Goal: Task Accomplishment & Management: Manage account settings

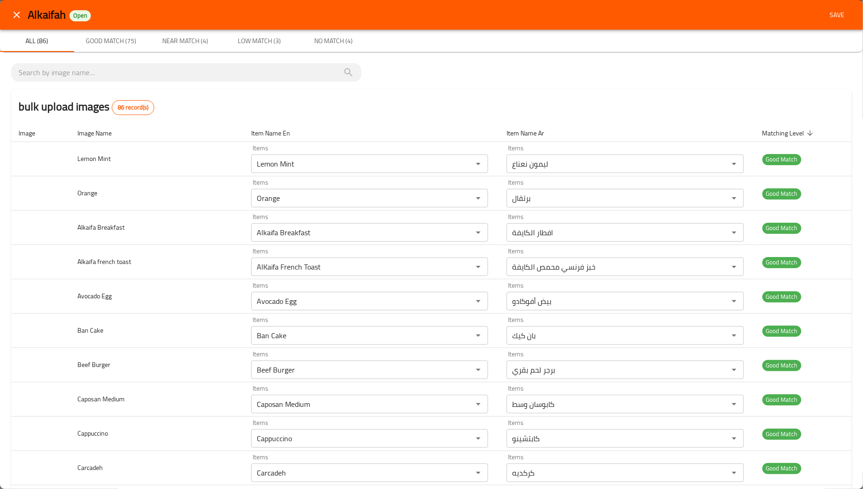
scroll to position [2630, 0]
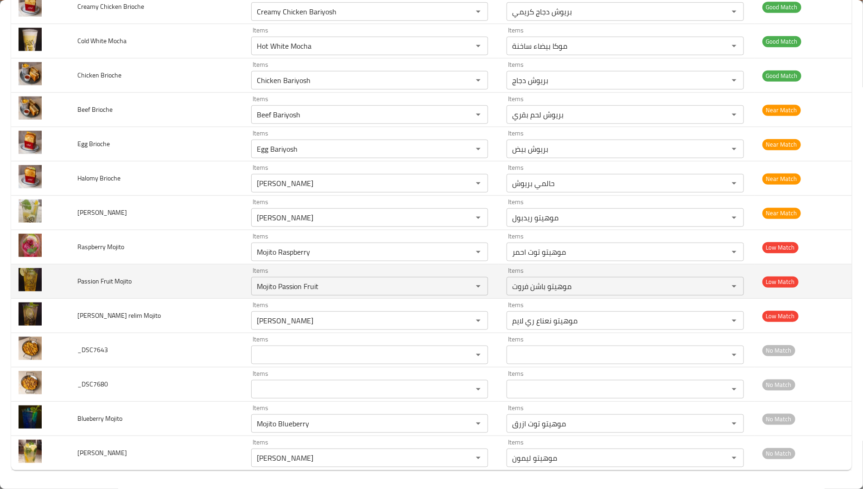
click at [84, 278] on span "Passion Fruit Mojito" at bounding box center [104, 281] width 54 height 12
copy span "Passion Fruit Mojito"
click at [268, 287] on Mojito "Mojito Passion Fruit" at bounding box center [356, 286] width 204 height 13
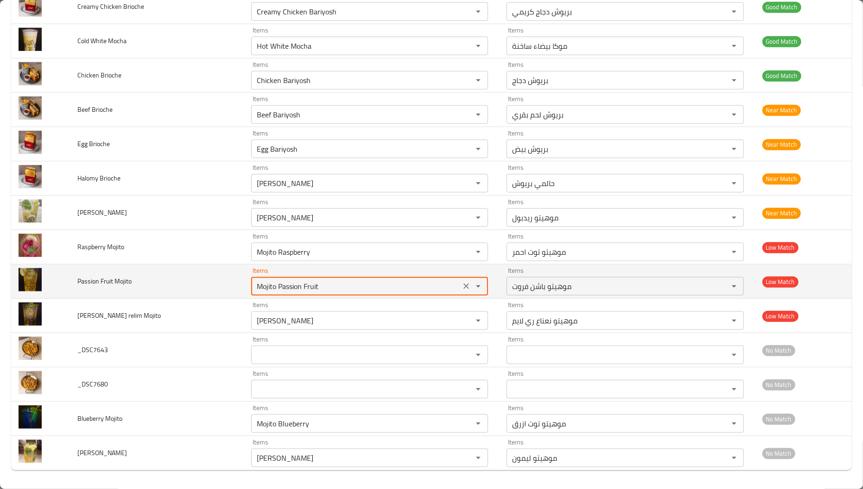
click at [268, 287] on Mojito "Mojito Passion Fruit" at bounding box center [356, 286] width 204 height 13
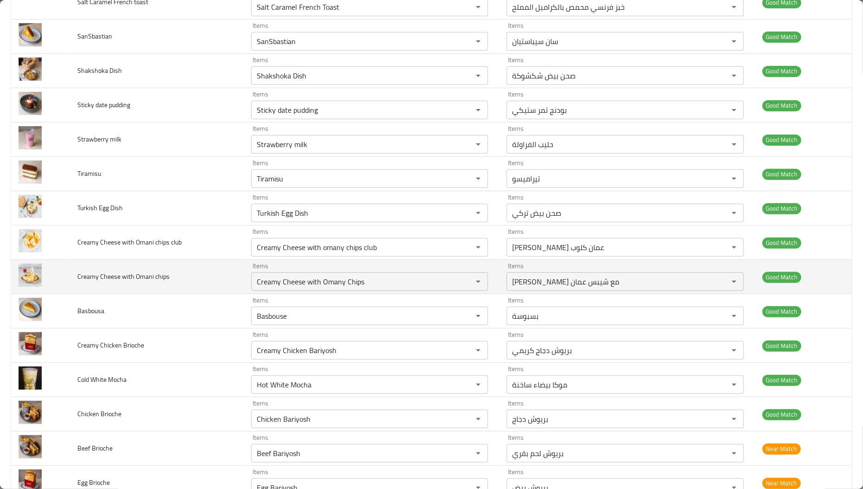
scroll to position [2282, 0]
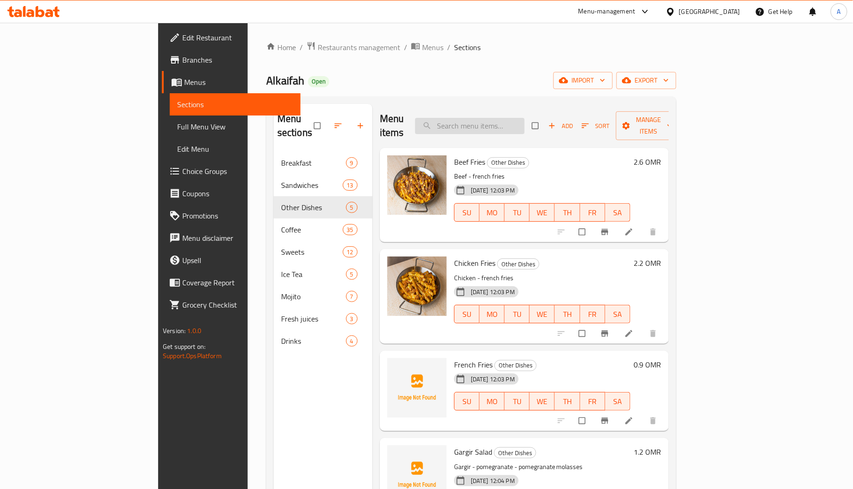
click at [508, 118] on input "search" at bounding box center [469, 126] width 109 height 16
paste input "Mojito Passion Fruit"
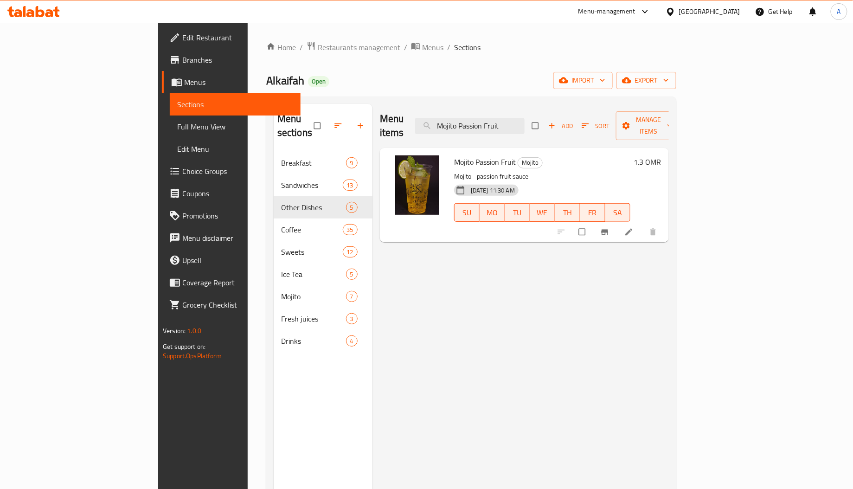
type input "Mojito Passion Fruit"
click at [524, 122] on input "Mojito Passion Fruit" at bounding box center [469, 126] width 109 height 16
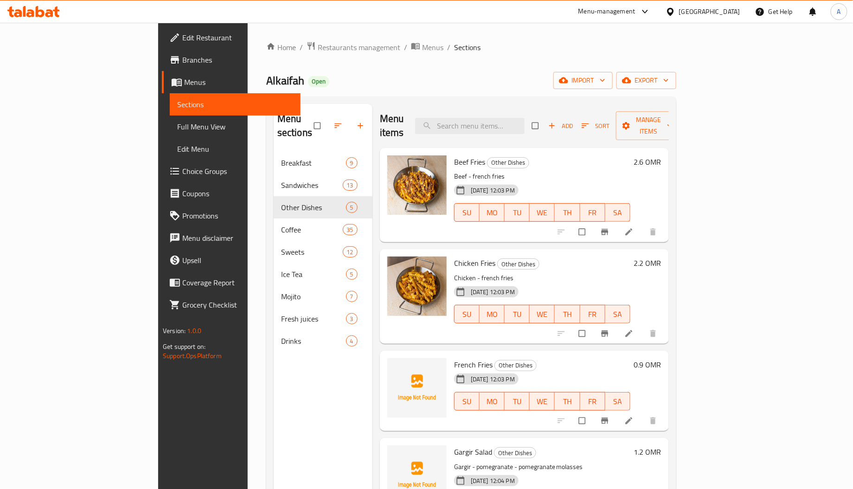
click at [454, 357] on span "French Fries" at bounding box center [473, 364] width 38 height 14
copy span "French"
click at [170, 116] on link "Full Menu View" at bounding box center [235, 126] width 131 height 22
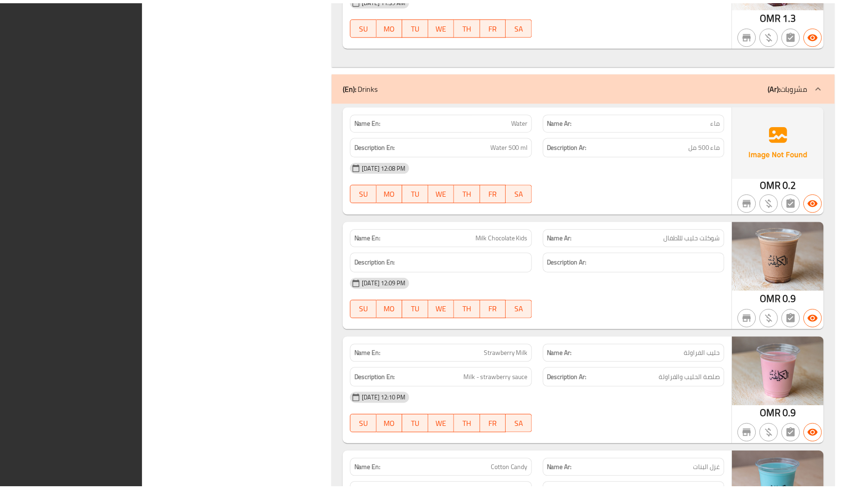
scroll to position [11166, 0]
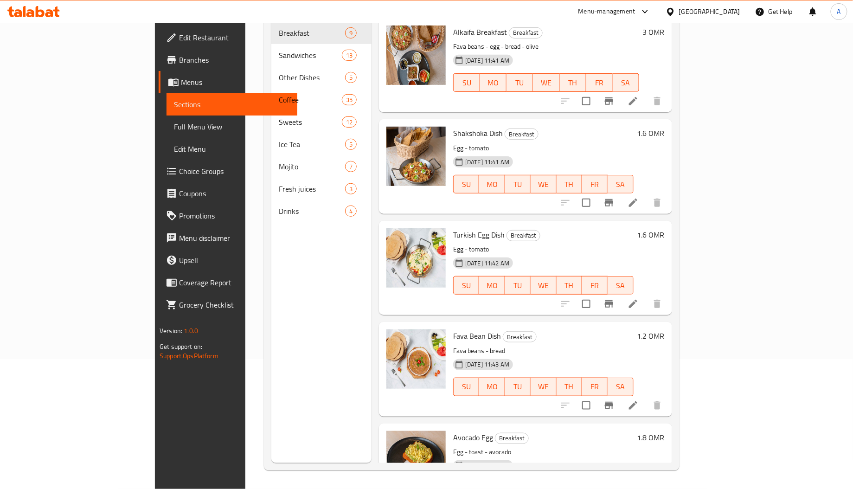
scroll to position [131, 0]
click at [725, 13] on div "[GEOGRAPHIC_DATA]" at bounding box center [709, 11] width 61 height 10
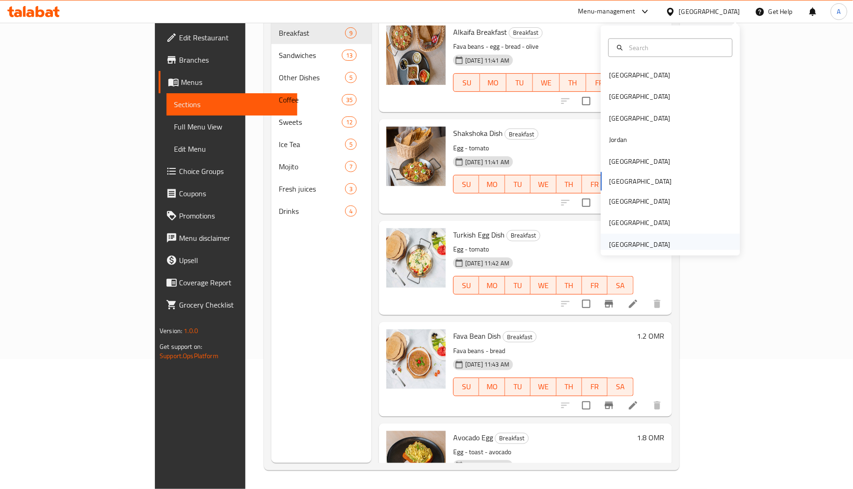
click at [612, 236] on div "United Arab Emirates" at bounding box center [639, 244] width 76 height 21
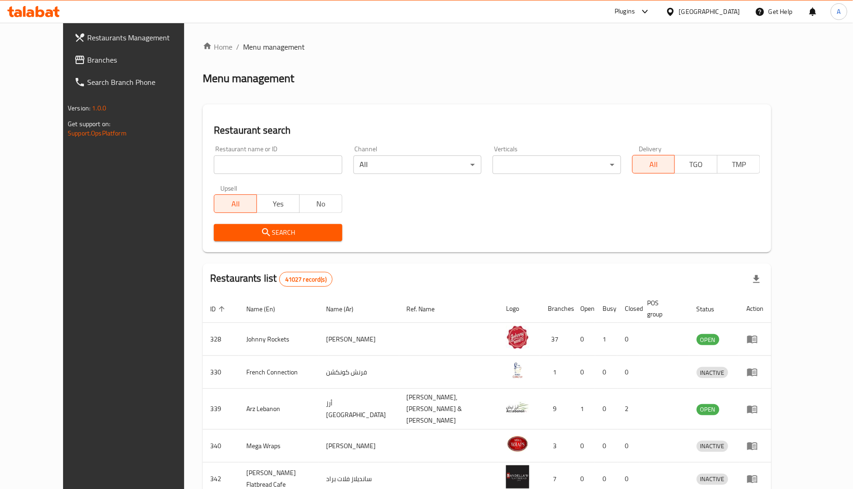
click at [79, 49] on link "Branches" at bounding box center [136, 60] width 139 height 22
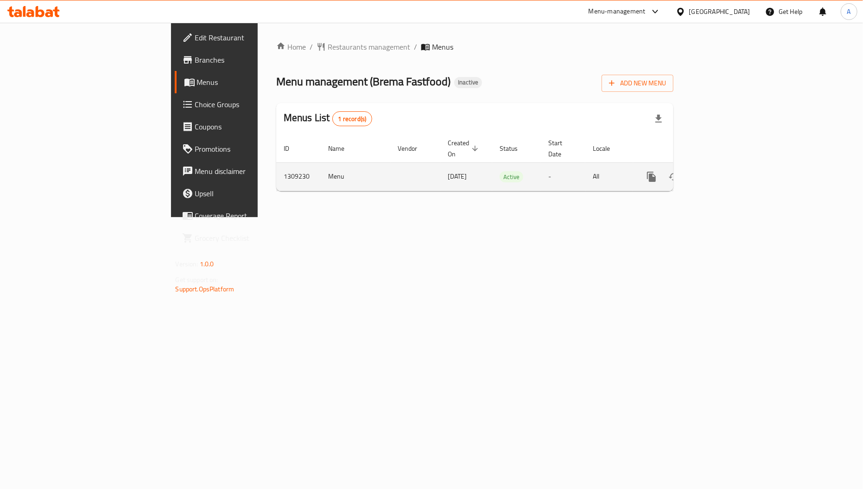
click at [730, 168] on link "enhanced table" at bounding box center [719, 177] width 22 height 22
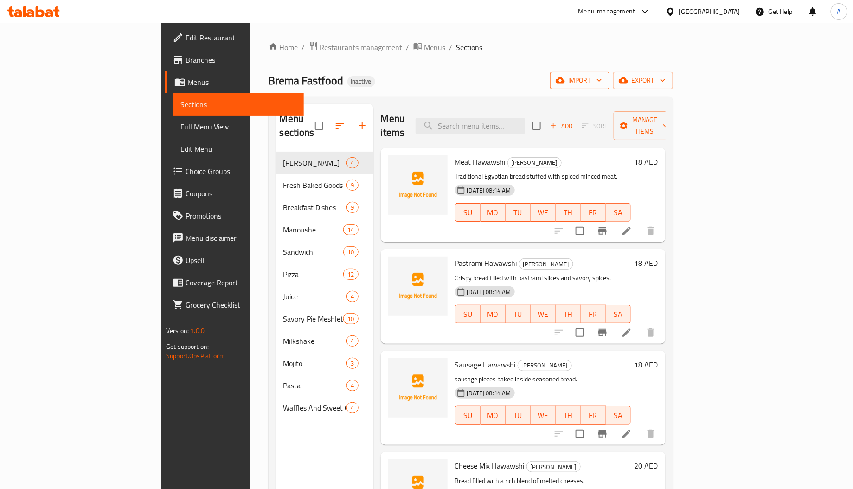
click at [602, 77] on span "import" at bounding box center [579, 81] width 45 height 12
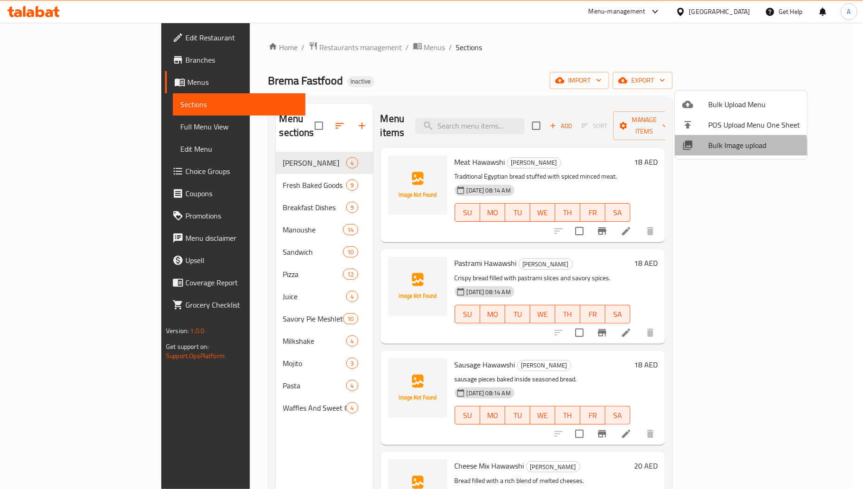
click at [726, 153] on li "Bulk Image upload" at bounding box center [741, 145] width 133 height 20
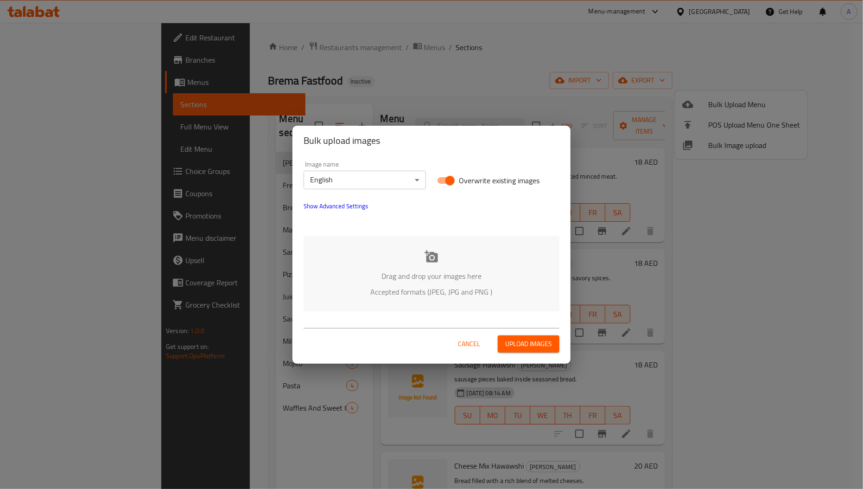
click at [402, 261] on div "Drag and drop your images here Accepted formats (JPEG, JPG and PNG )" at bounding box center [432, 274] width 256 height 76
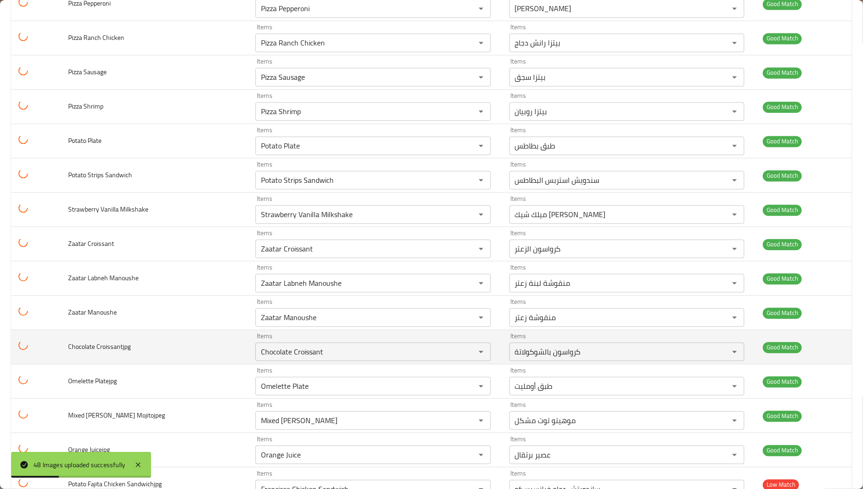
scroll to position [1323, 0]
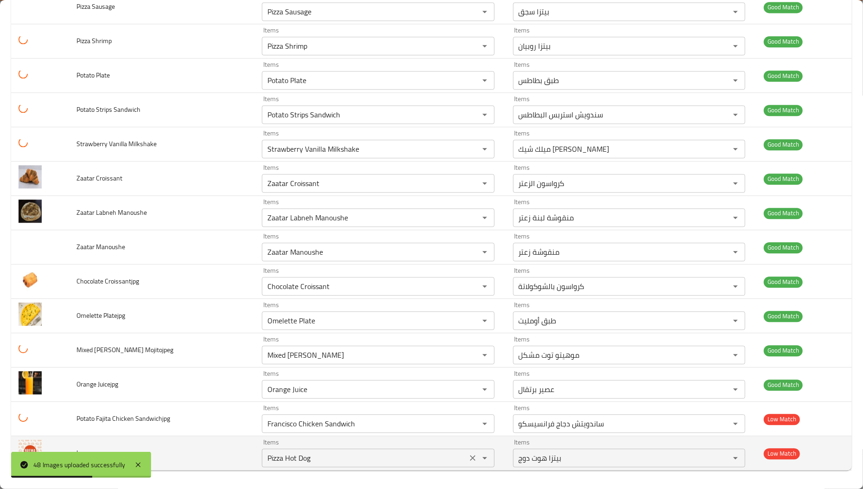
click at [468, 458] on icon "Clear" at bounding box center [472, 457] width 9 height 9
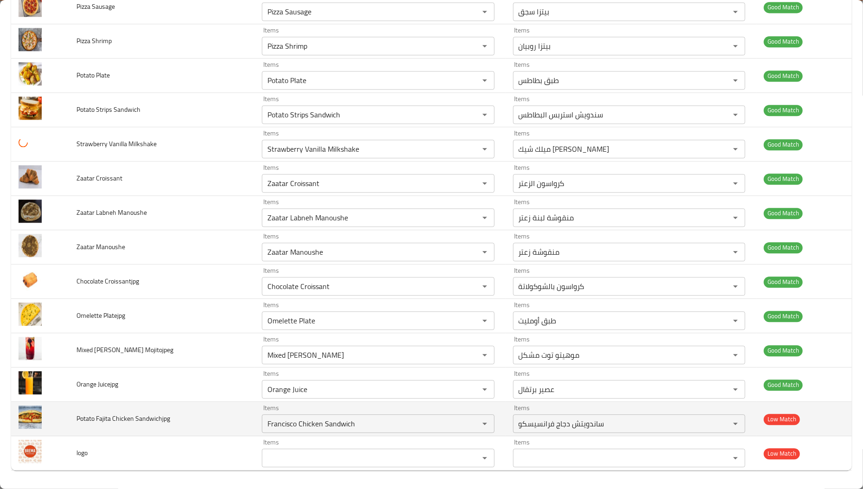
click at [104, 418] on span "Potato Fajita Chicken Sandwichjpg" at bounding box center [124, 418] width 94 height 12
copy span "Fajita"
click at [369, 424] on Sandwichjpg "Francisco Chicken Sandwich" at bounding box center [365, 423] width 200 height 13
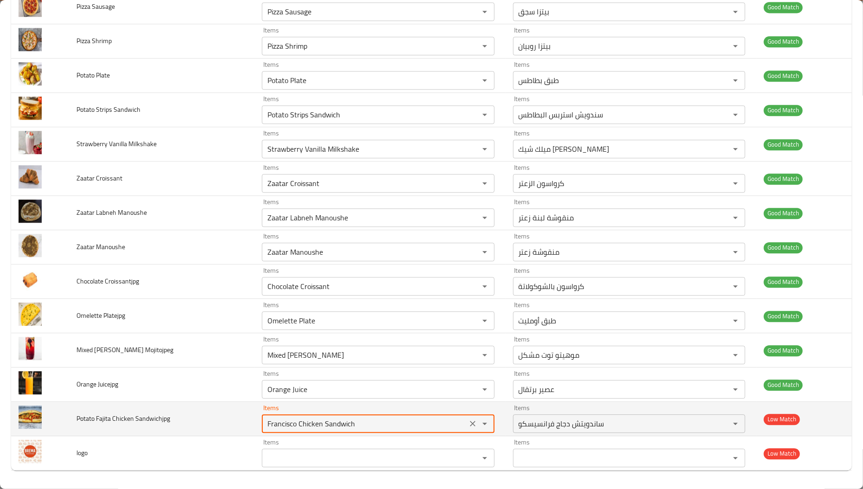
paste Sandwichjpg "ajita"
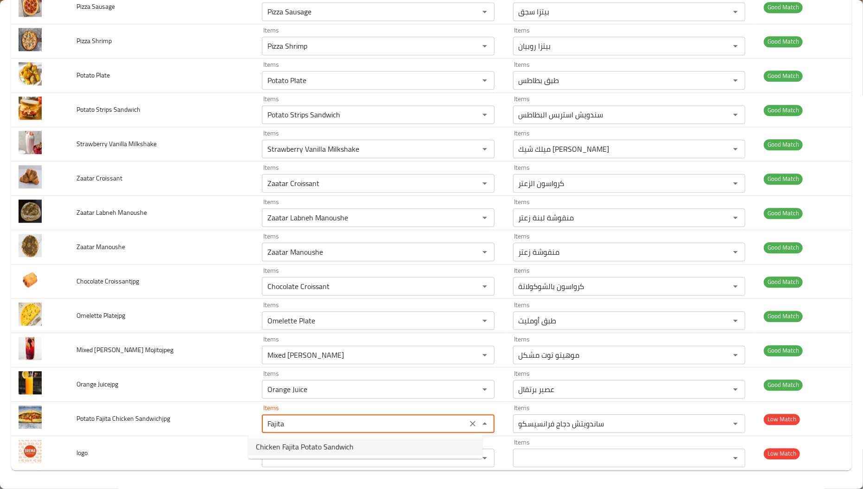
click at [331, 448] on span "Chicken Fajita Potato Sandwich" at bounding box center [305, 446] width 98 height 11
type Sandwichjpg "Chicken Fajita Potato Sandwich"
type Sandwichjpg-ar "ساندويتش دجاج فاهيتا بالبطاطس"
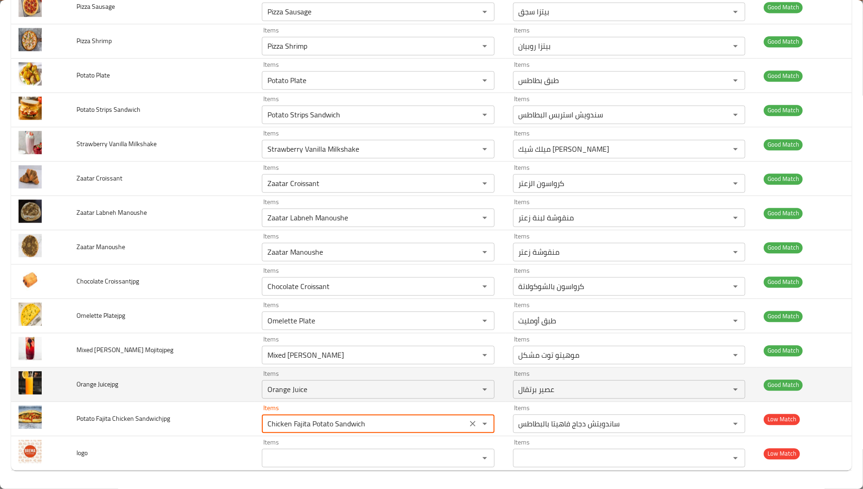
type Sandwichjpg "Chicken Fajita Potato Sandwich"
click at [191, 389] on td "Orange Juicejpg" at bounding box center [161, 384] width 185 height 34
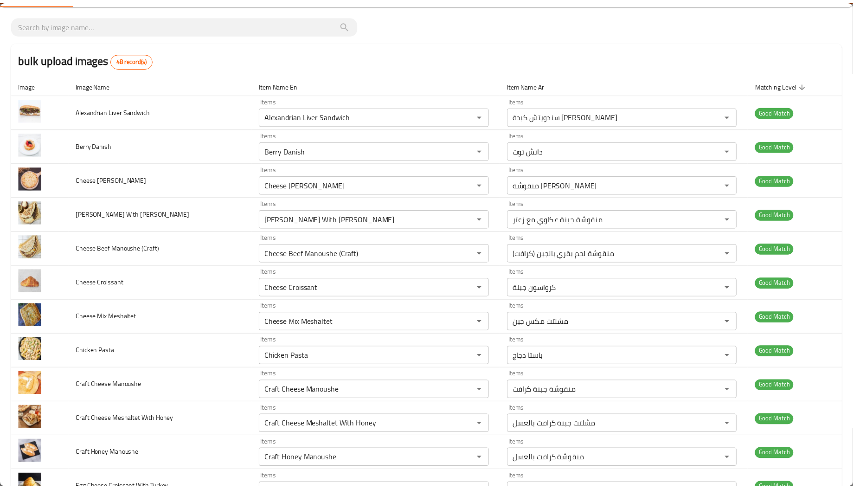
scroll to position [0, 0]
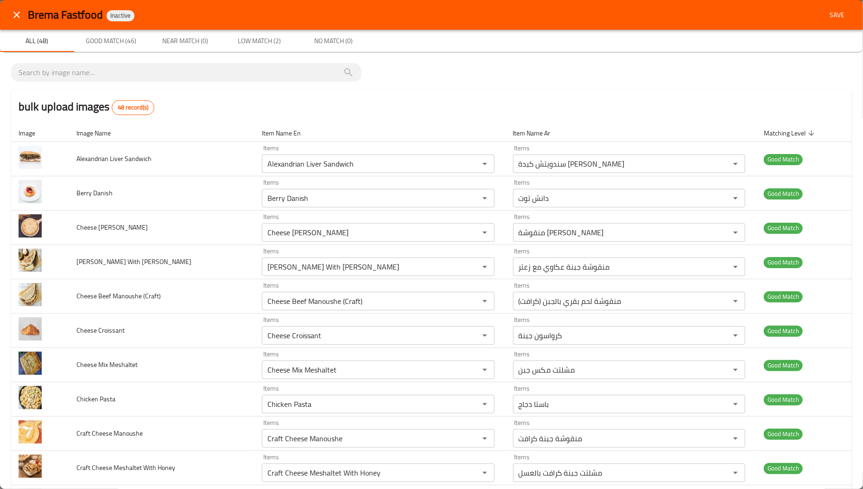
click at [842, 10] on div "Brema Fastfood Inactive Save" at bounding box center [431, 15] width 863 height 30
click at [833, 14] on span "Save" at bounding box center [837, 15] width 22 height 12
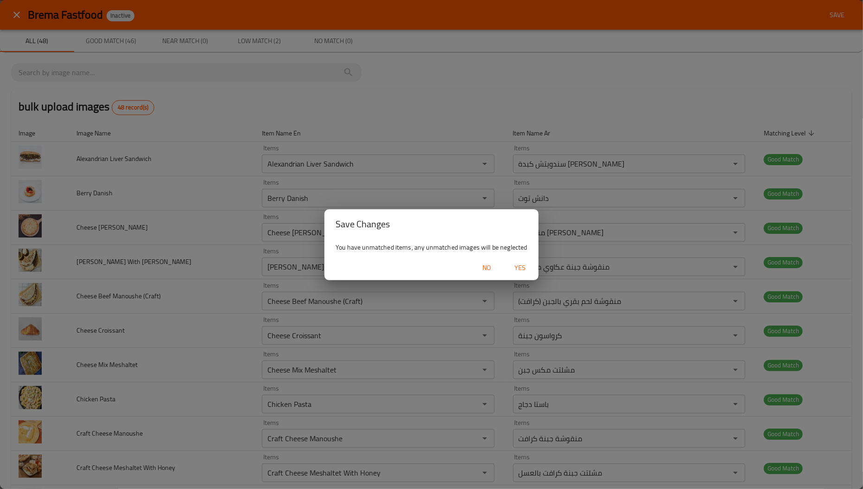
click at [519, 264] on span "Yes" at bounding box center [520, 268] width 22 height 12
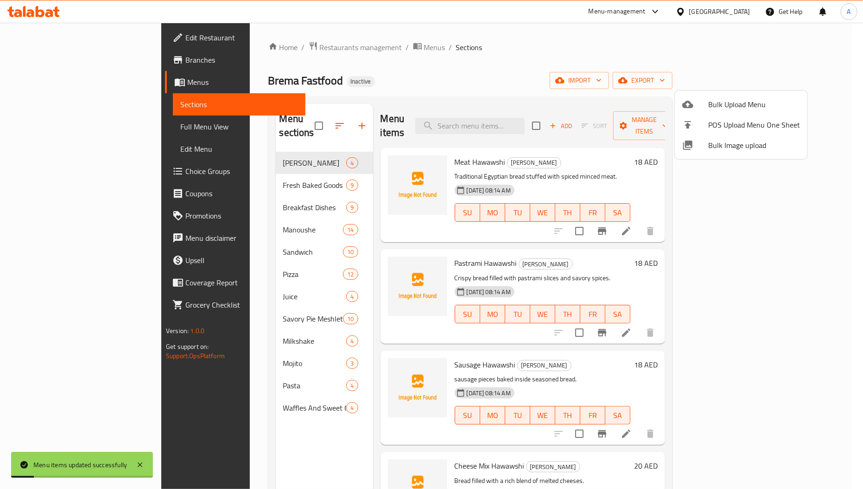
click at [266, 185] on div at bounding box center [431, 244] width 863 height 489
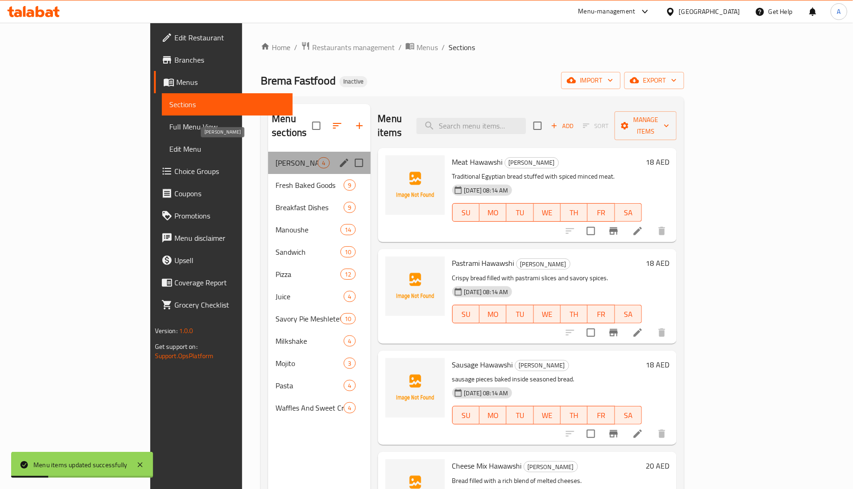
click at [275, 157] on span "Alexandrian Hawawshi" at bounding box center [296, 162] width 42 height 11
click at [268, 174] on div "Fresh Baked Goods 9" at bounding box center [319, 185] width 102 height 22
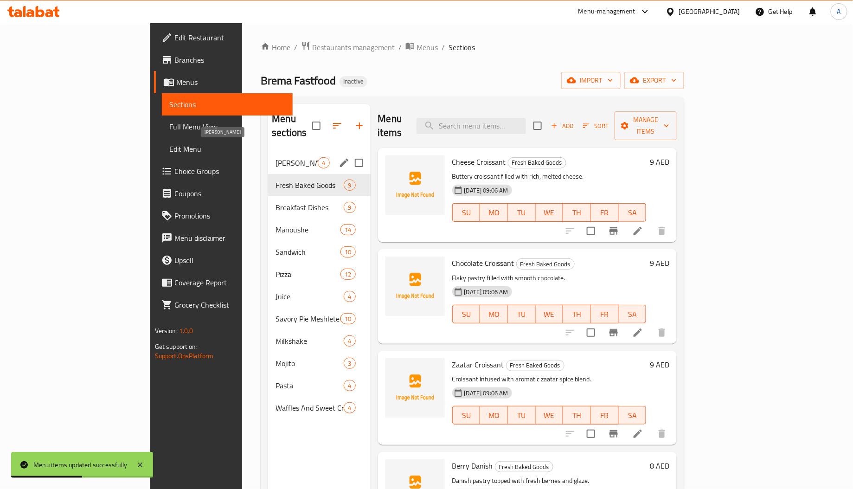
click at [275, 157] on span "Alexandrian Hawawshi" at bounding box center [296, 162] width 42 height 11
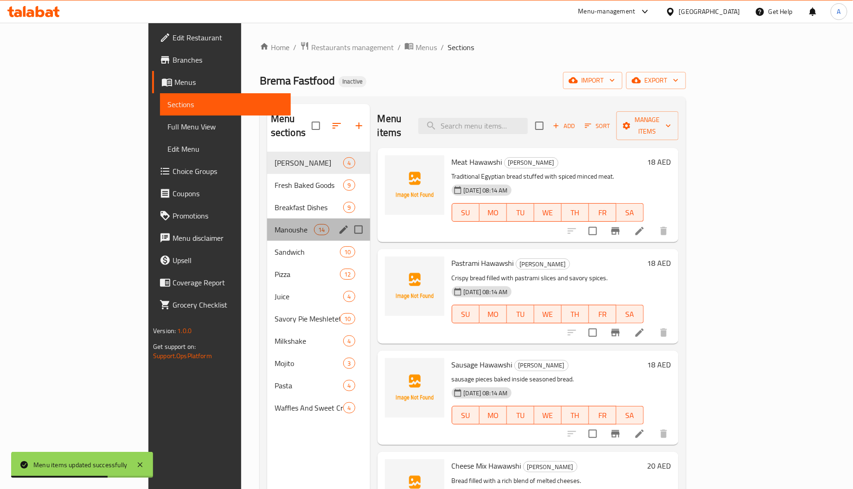
click at [267, 218] on div "Manoushe 14" at bounding box center [318, 229] width 103 height 22
